Goal: Task Accomplishment & Management: Use online tool/utility

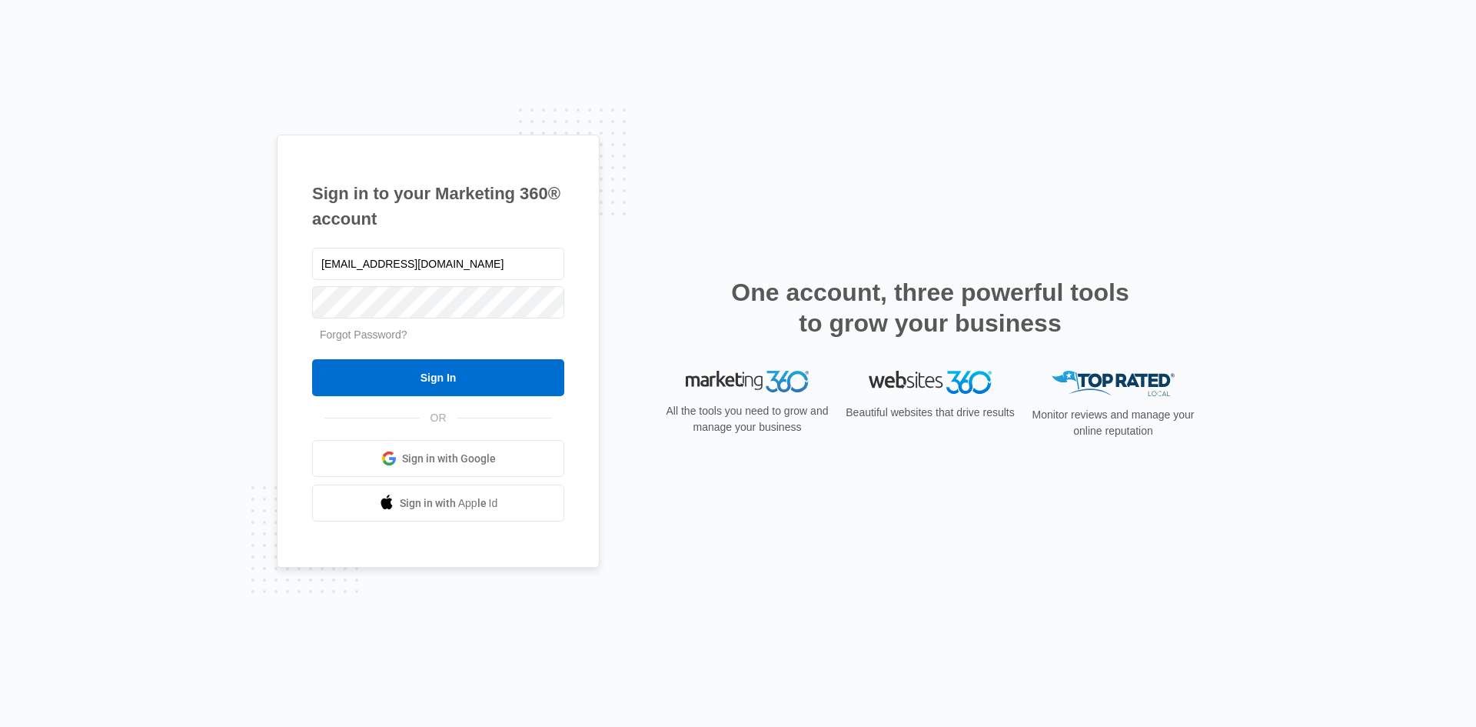
drag, startPoint x: 331, startPoint y: 262, endPoint x: 248, endPoint y: 281, distance: 85.2
click at [248, 281] on div "Sign in to your Marketing 360® account [EMAIL_ADDRESS][DOMAIN_NAME] Forgot Pass…" at bounding box center [738, 363] width 1476 height 727
type input "[PERSON_NAME][EMAIL_ADDRESS][DOMAIN_NAME]"
click at [312, 359] on input "Sign In" at bounding box center [438, 377] width 252 height 37
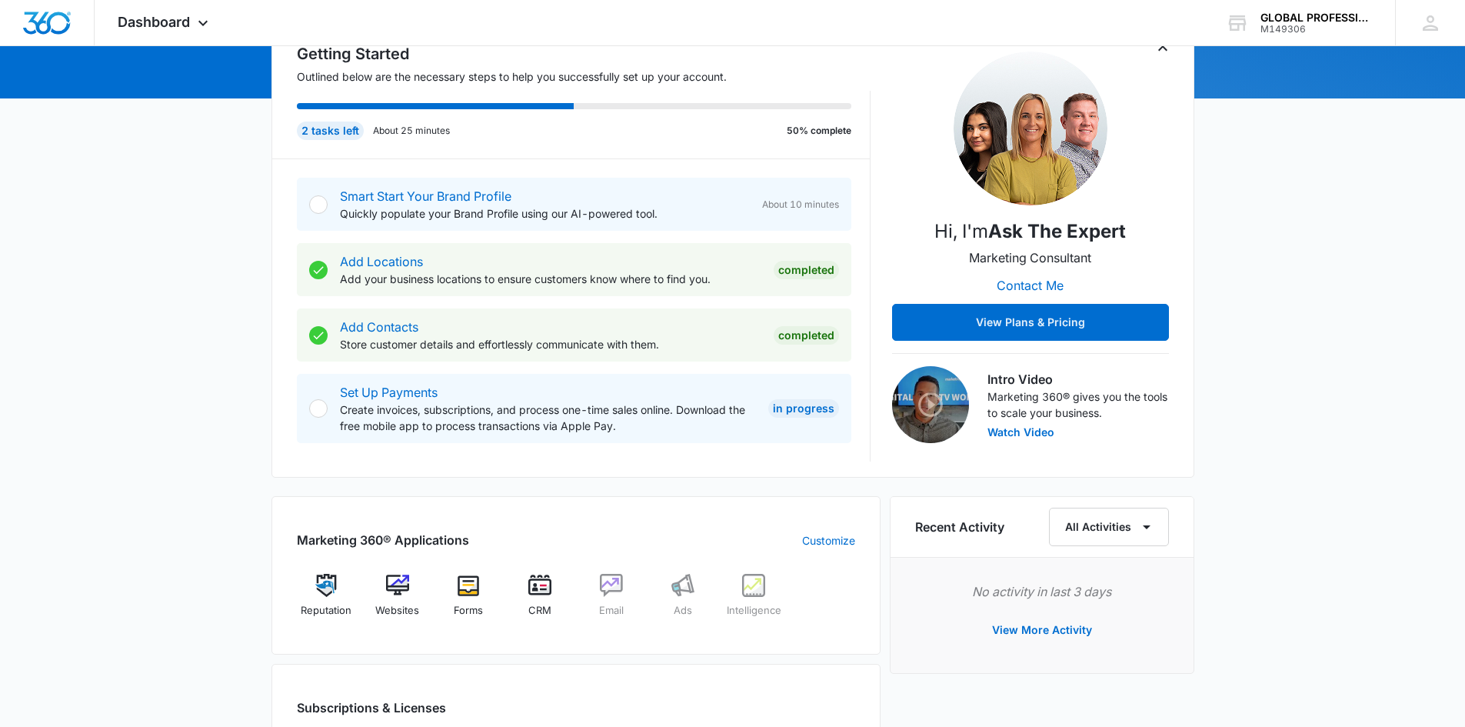
scroll to position [231, 0]
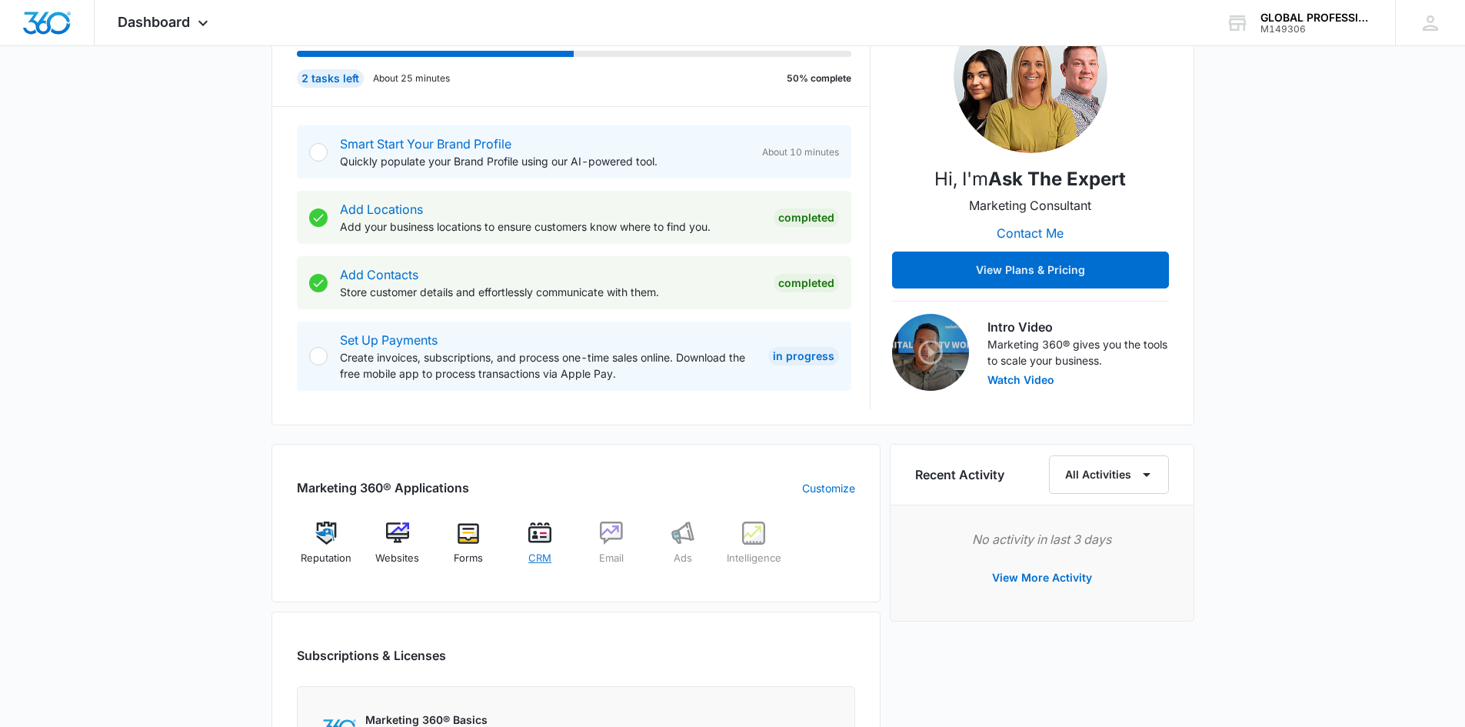
click at [541, 541] on img at bounding box center [539, 532] width 23 height 23
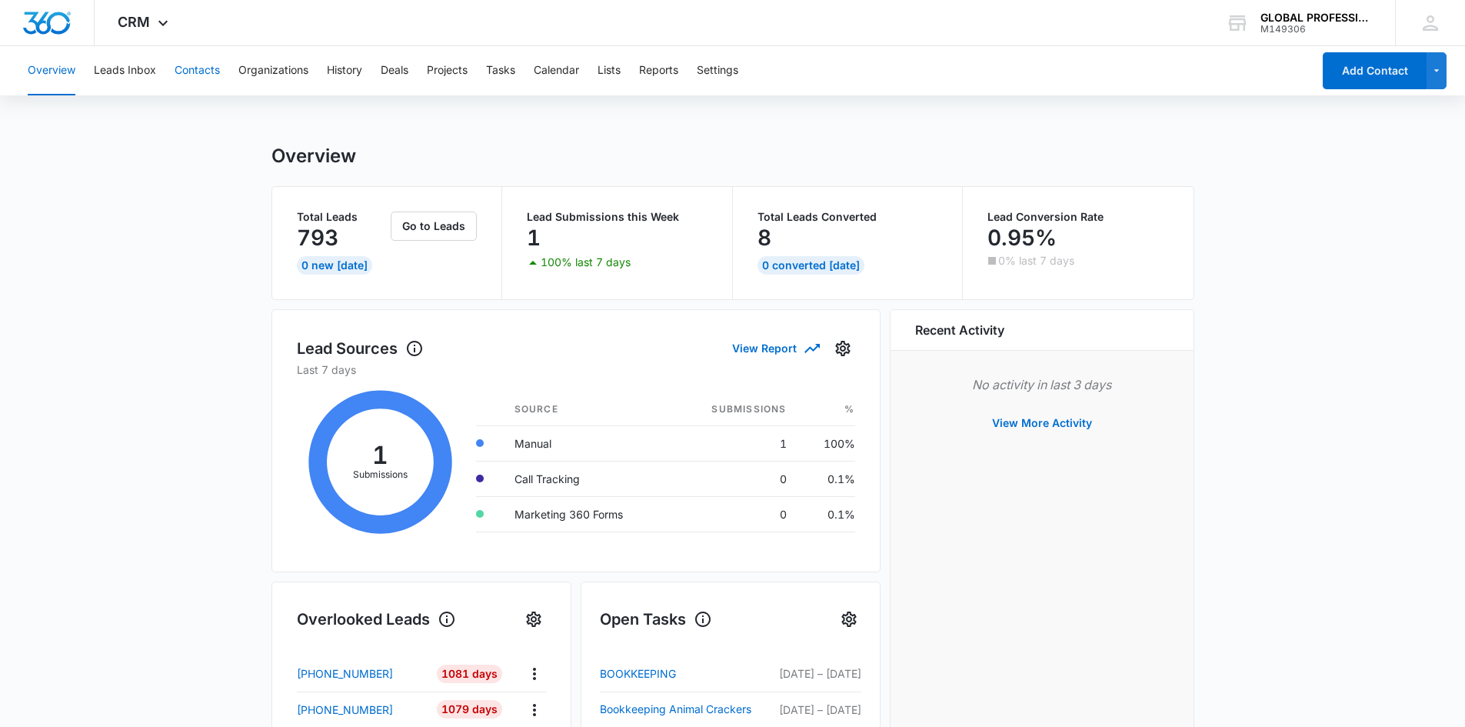
click at [175, 73] on button "Contacts" at bounding box center [197, 70] width 45 height 49
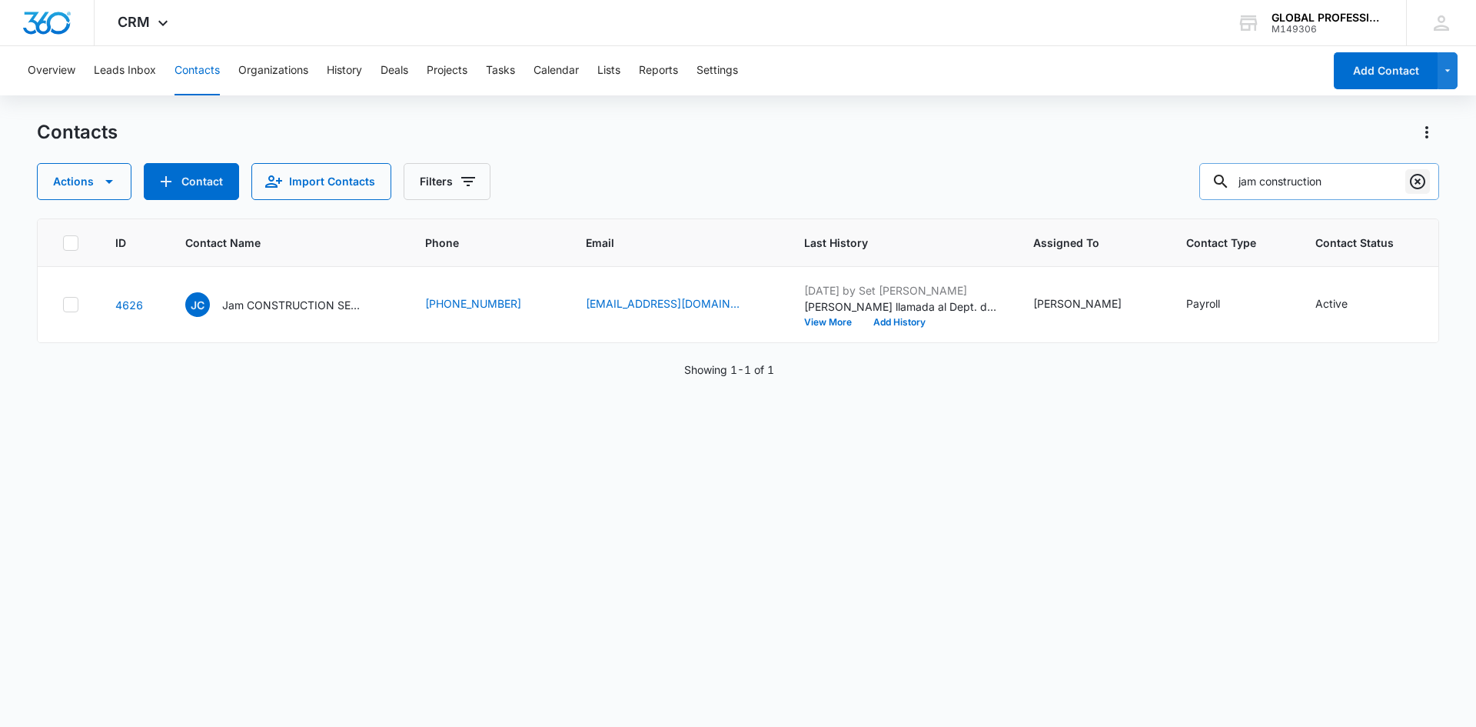
click at [1422, 178] on icon "Clear" at bounding box center [1418, 181] width 18 height 18
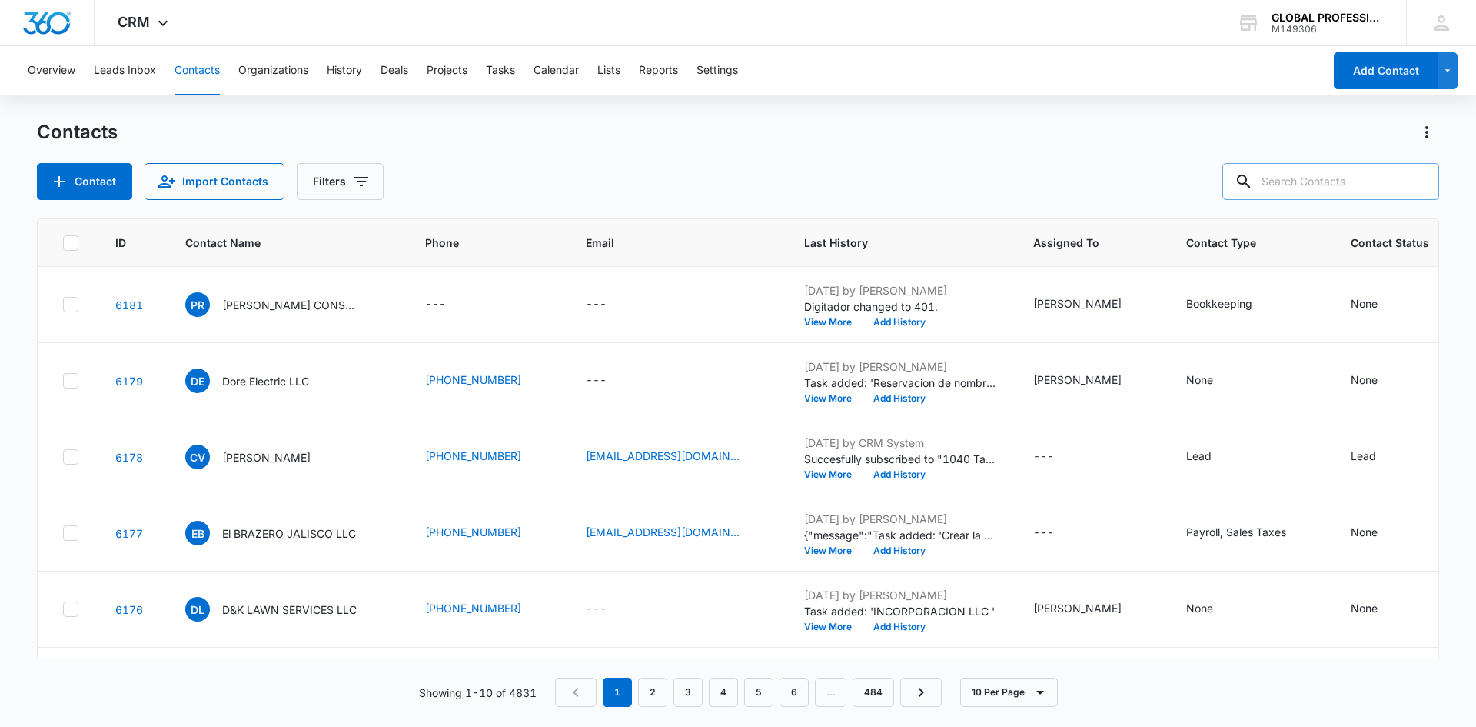
click at [1317, 185] on input "text" at bounding box center [1331, 181] width 217 height 37
type input "los amigos"
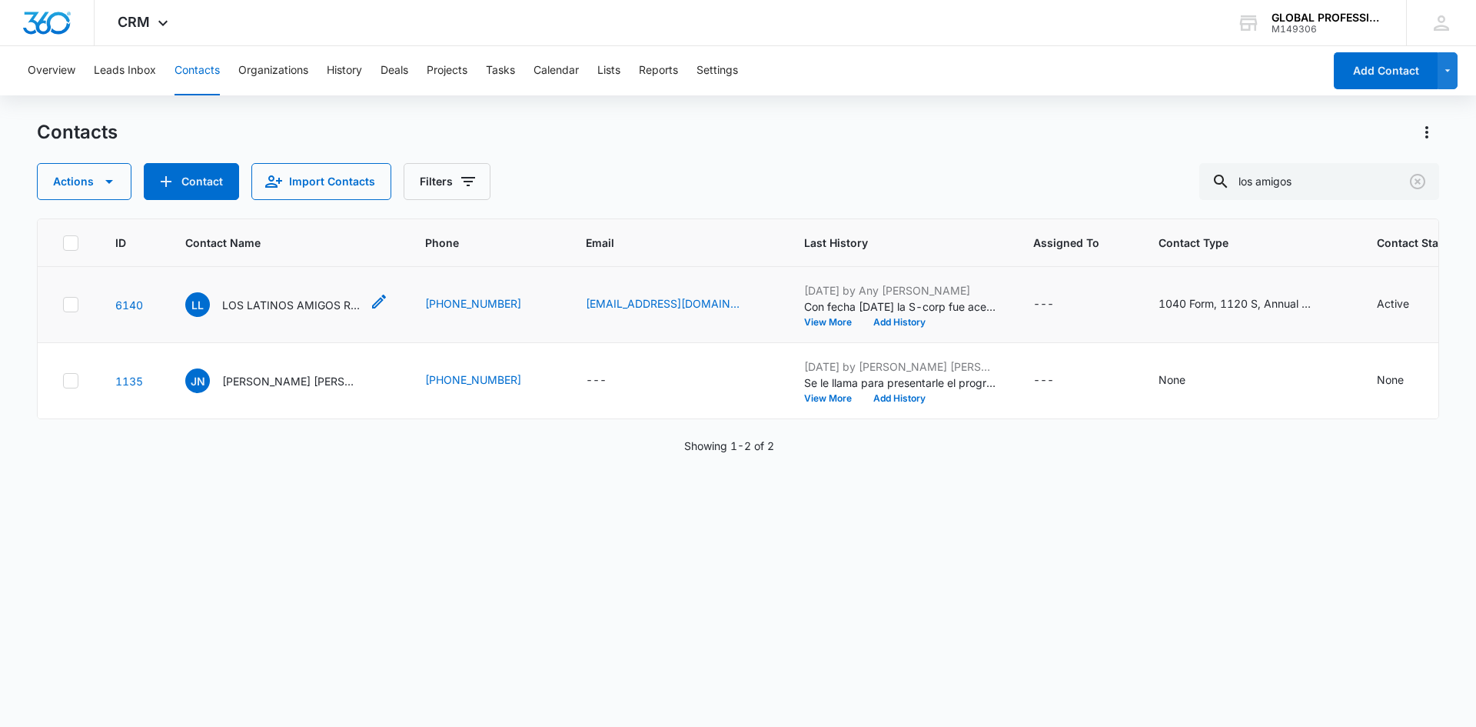
click at [291, 313] on p "LOS LATINOS AMIGOS RESTAURANT LLC" at bounding box center [291, 305] width 138 height 16
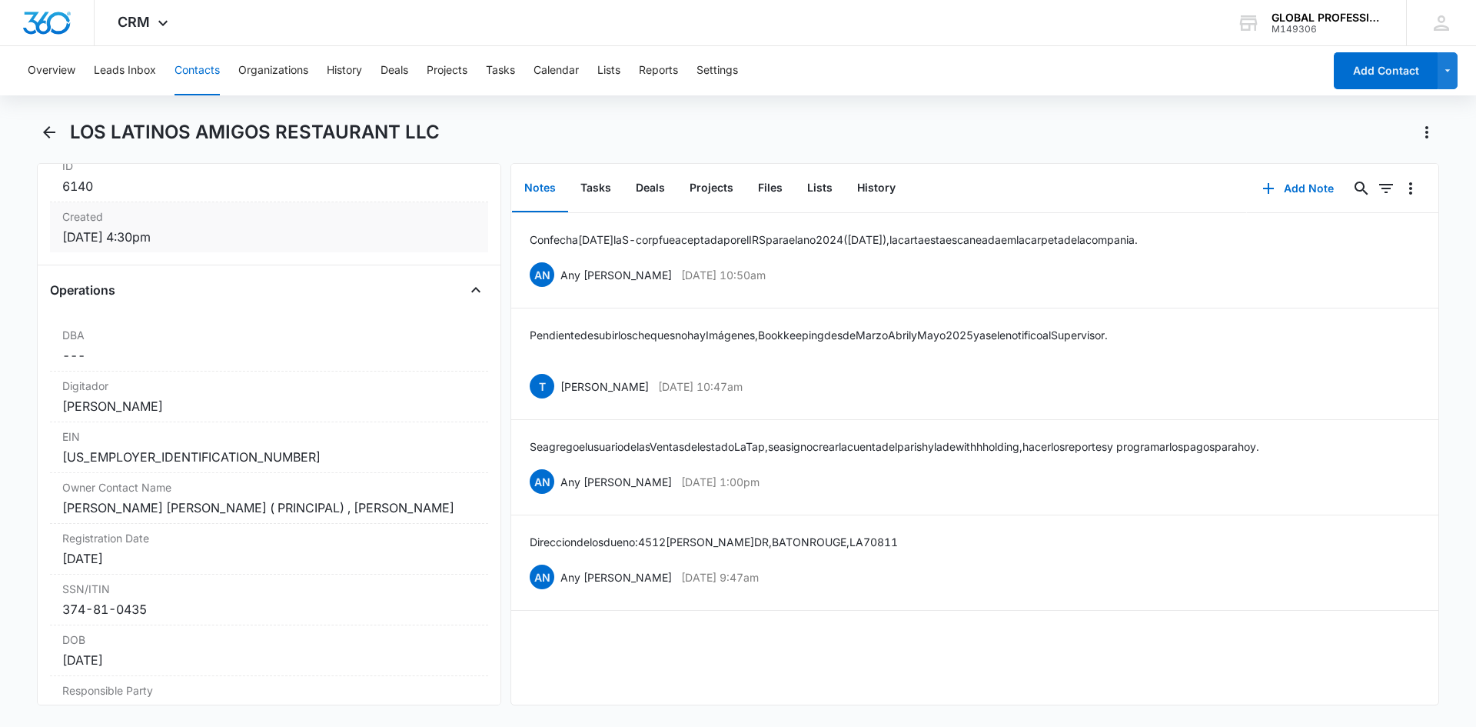
scroll to position [1077, 0]
